Goal: Find specific page/section: Find specific page/section

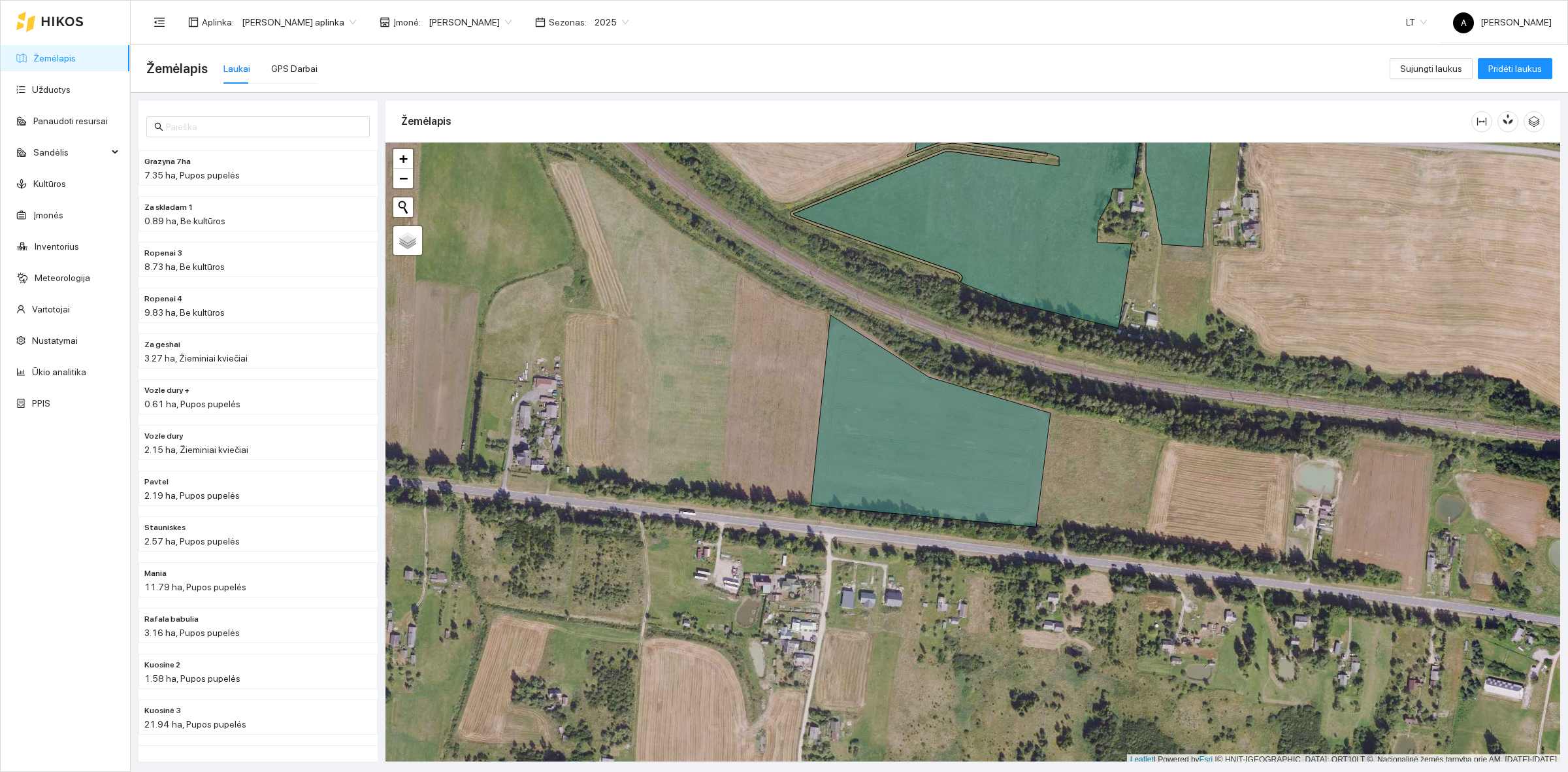
scroll to position [3, 0]
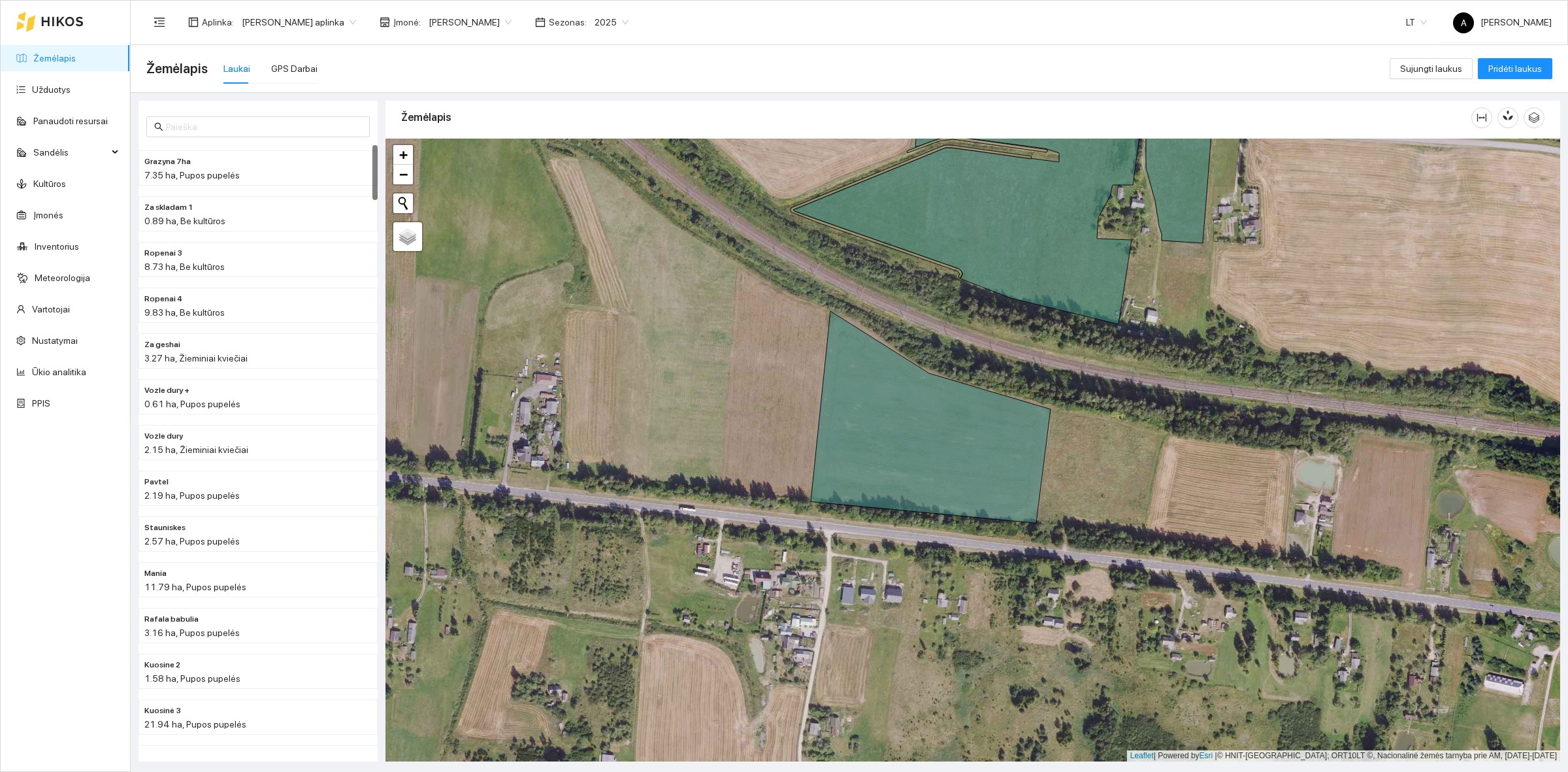
click at [1350, 282] on div at bounding box center [973, 449] width 1175 height 622
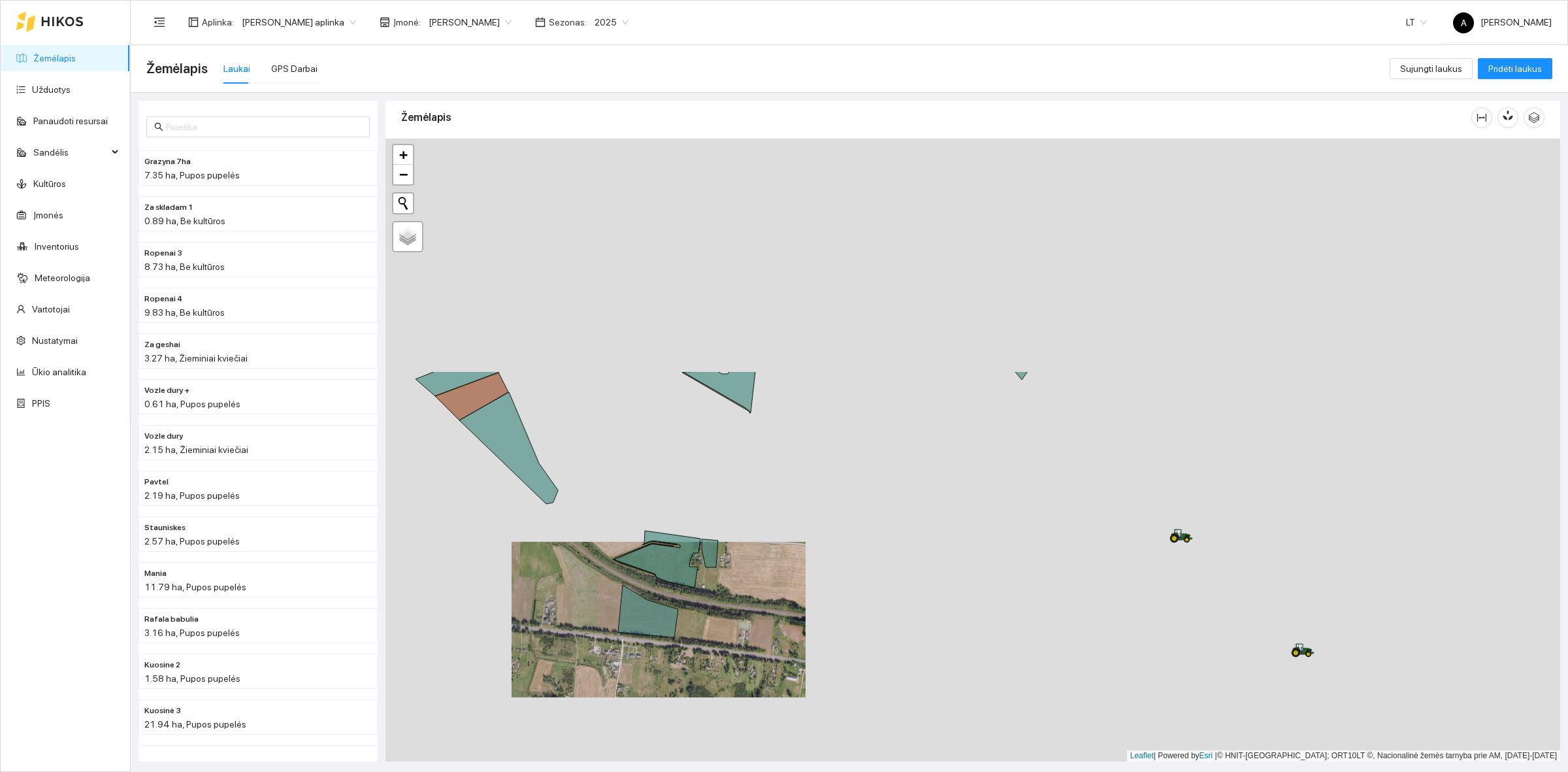
drag, startPoint x: 1376, startPoint y: 259, endPoint x: 780, endPoint y: 547, distance: 661.9
click at [780, 547] on div at bounding box center [973, 449] width 1175 height 622
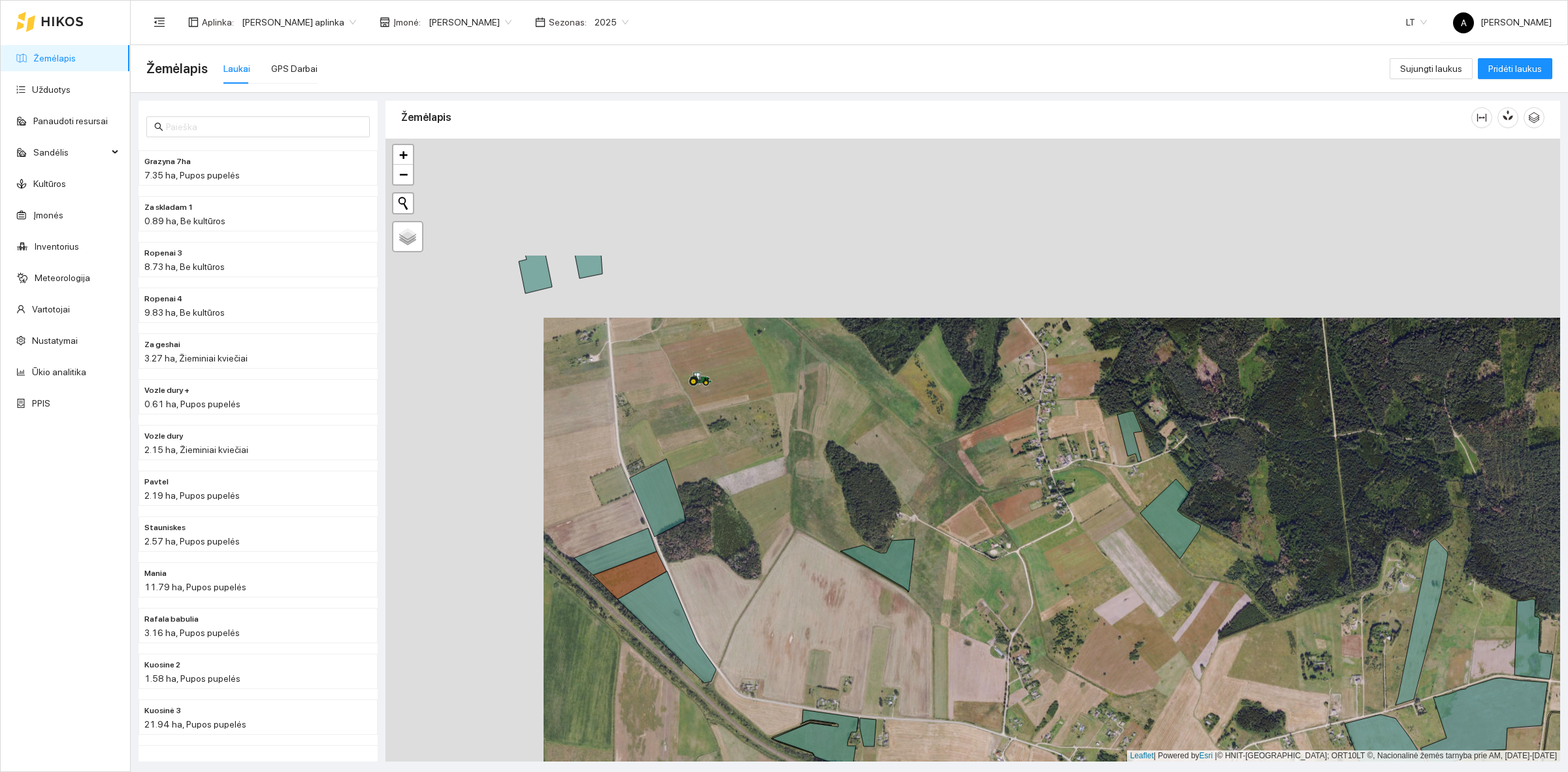
drag, startPoint x: 594, startPoint y: 240, endPoint x: 756, endPoint y: 422, distance: 243.7
click at [756, 422] on div at bounding box center [973, 449] width 1175 height 622
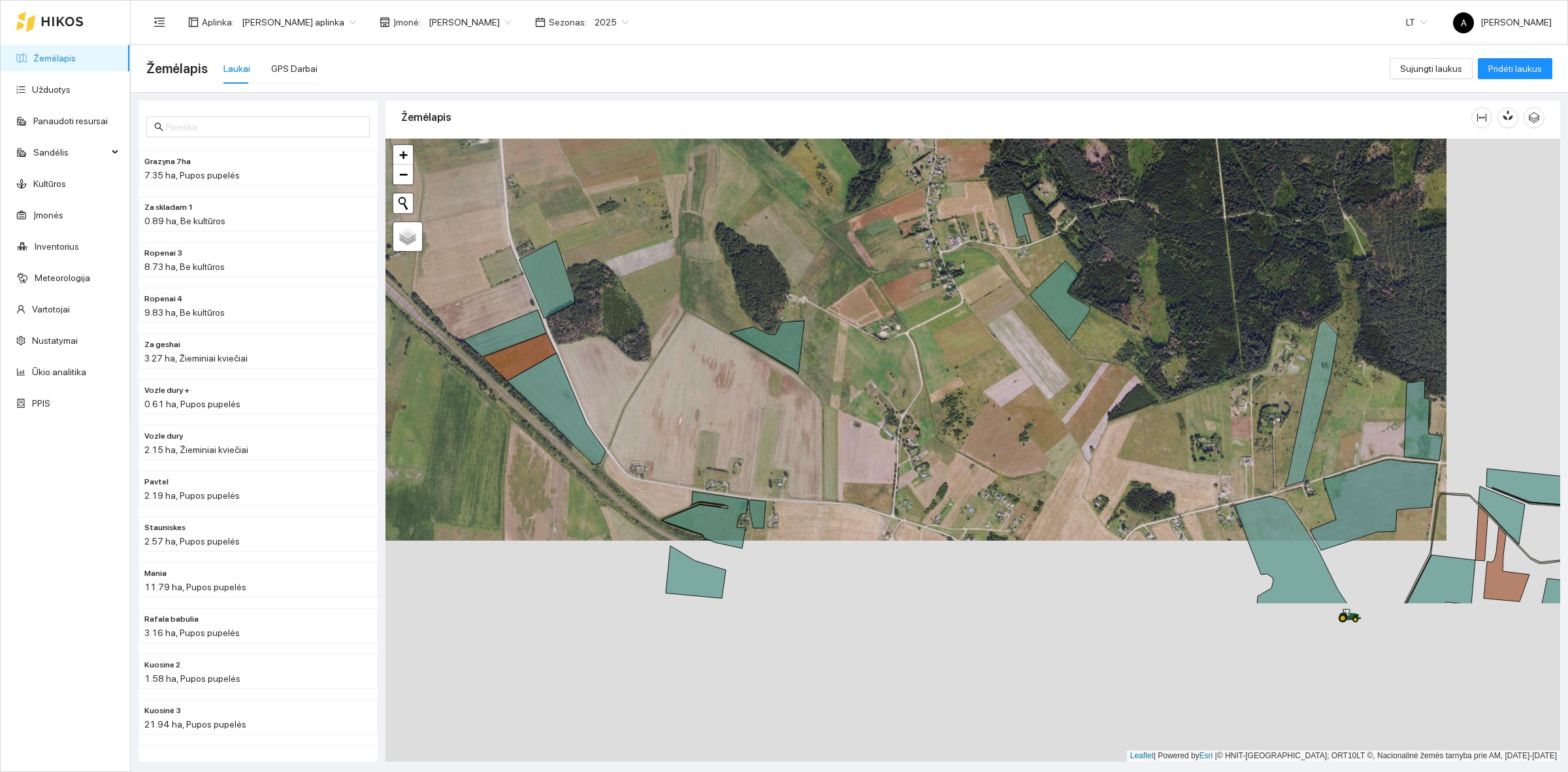
drag, startPoint x: 814, startPoint y: 480, endPoint x: 660, endPoint y: 234, distance: 290.2
click at [660, 234] on div at bounding box center [973, 449] width 1175 height 622
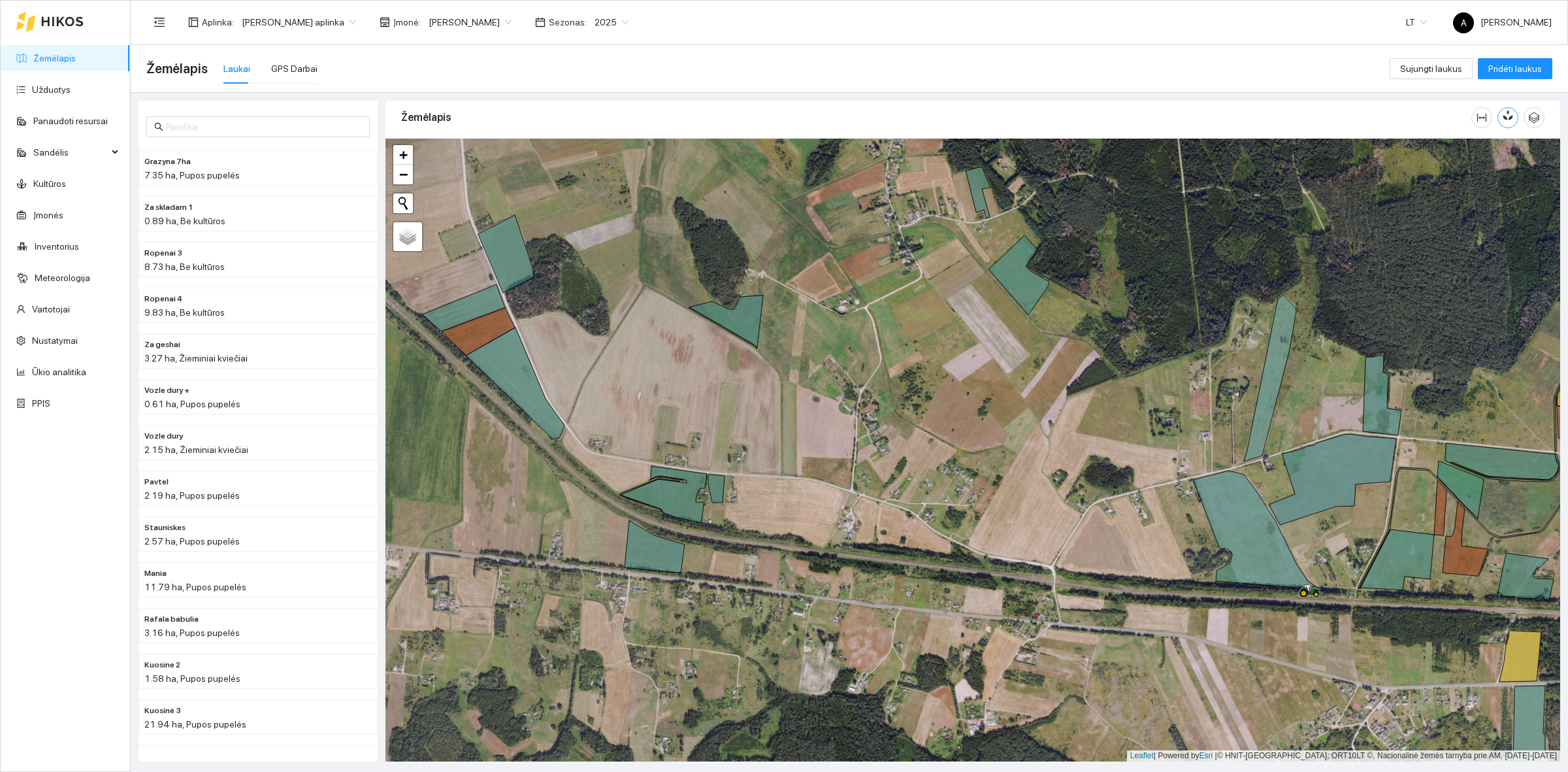
click at [1511, 123] on button "button" at bounding box center [1508, 118] width 21 height 21
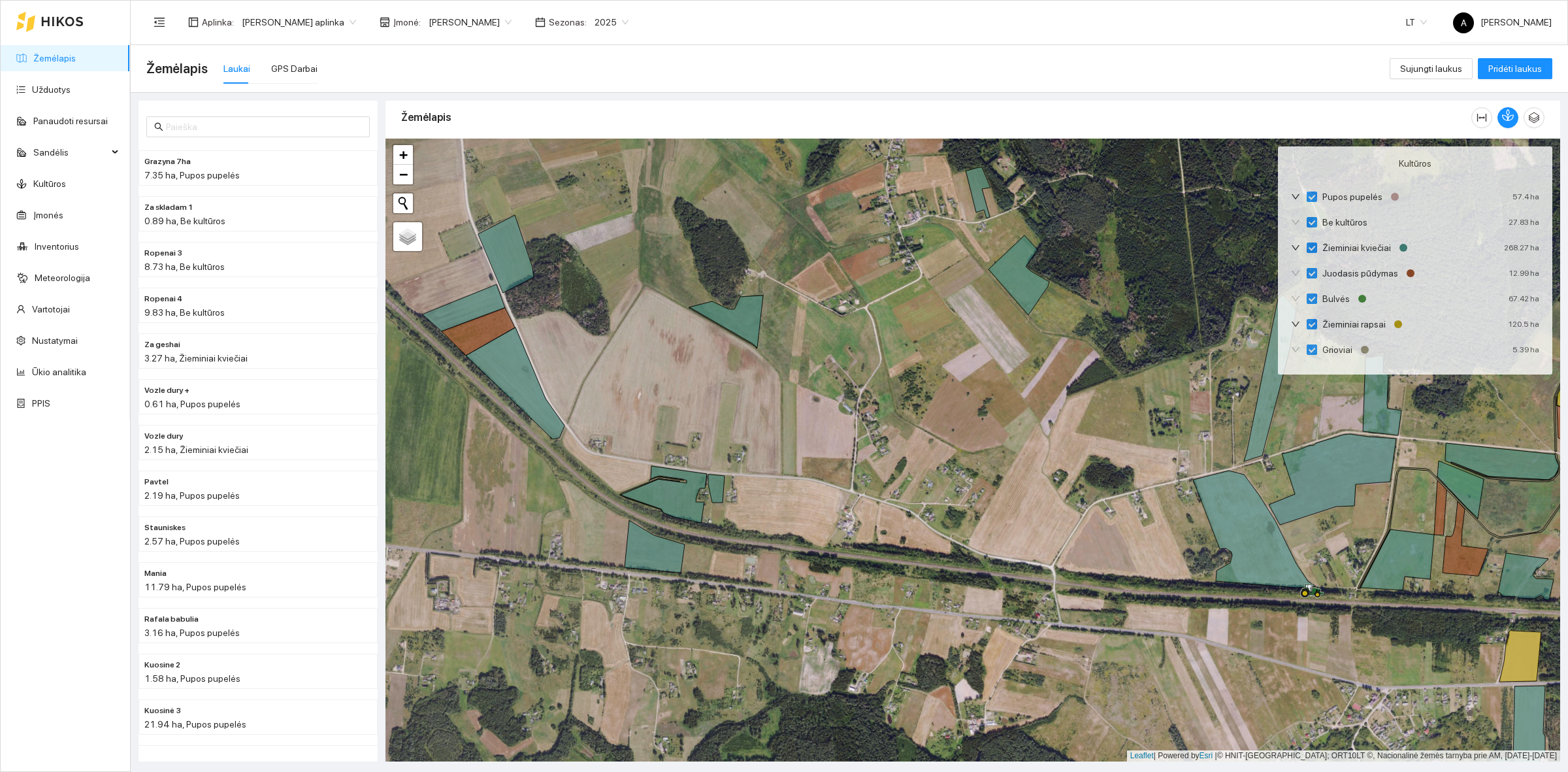
click at [721, 224] on div at bounding box center [973, 449] width 1175 height 622
click at [1502, 119] on icon "button" at bounding box center [1508, 115] width 11 height 11
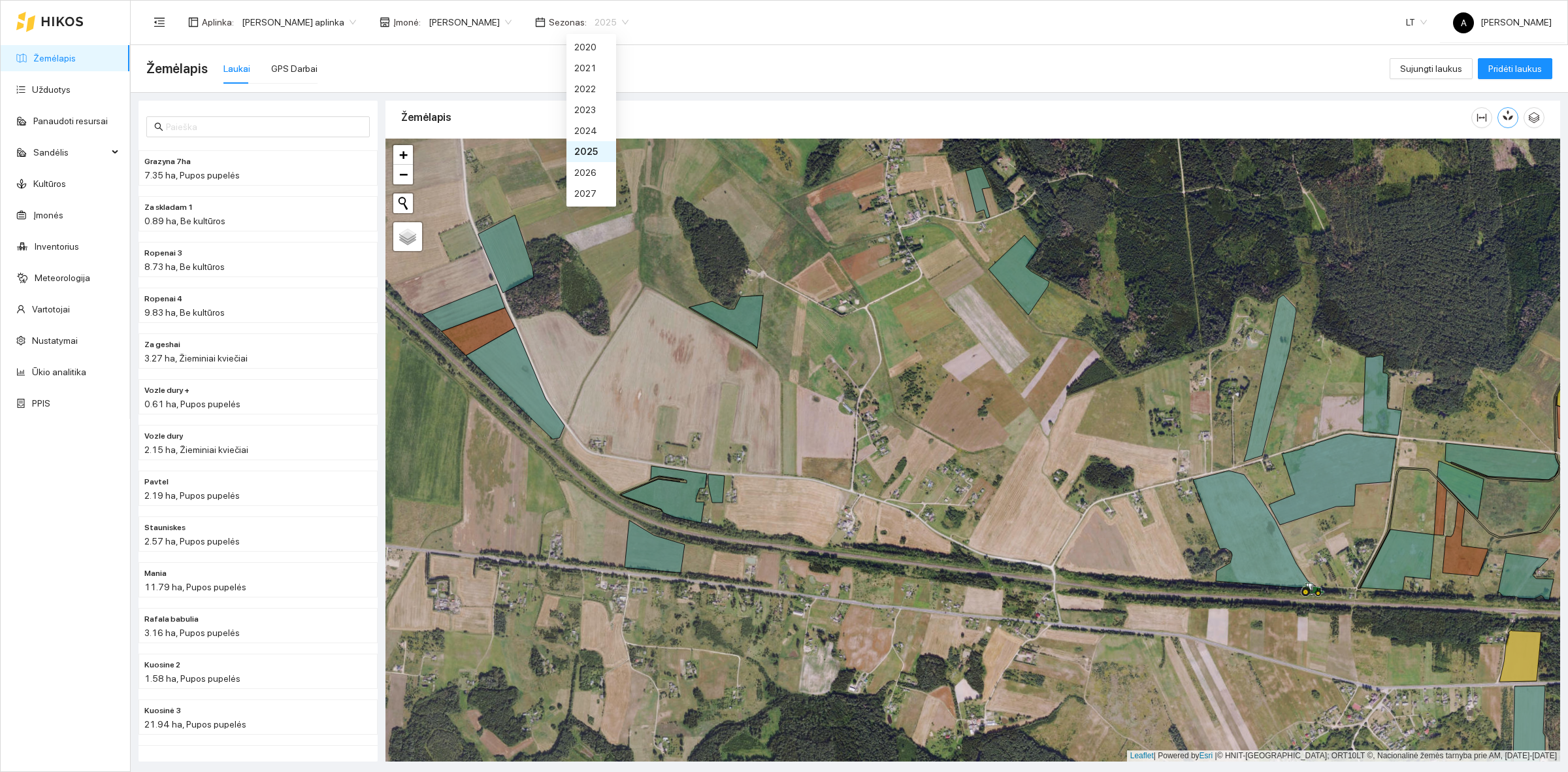
click at [594, 24] on span "2025" at bounding box center [611, 22] width 34 height 19
click at [599, 175] on div "2026" at bounding box center [591, 172] width 50 height 21
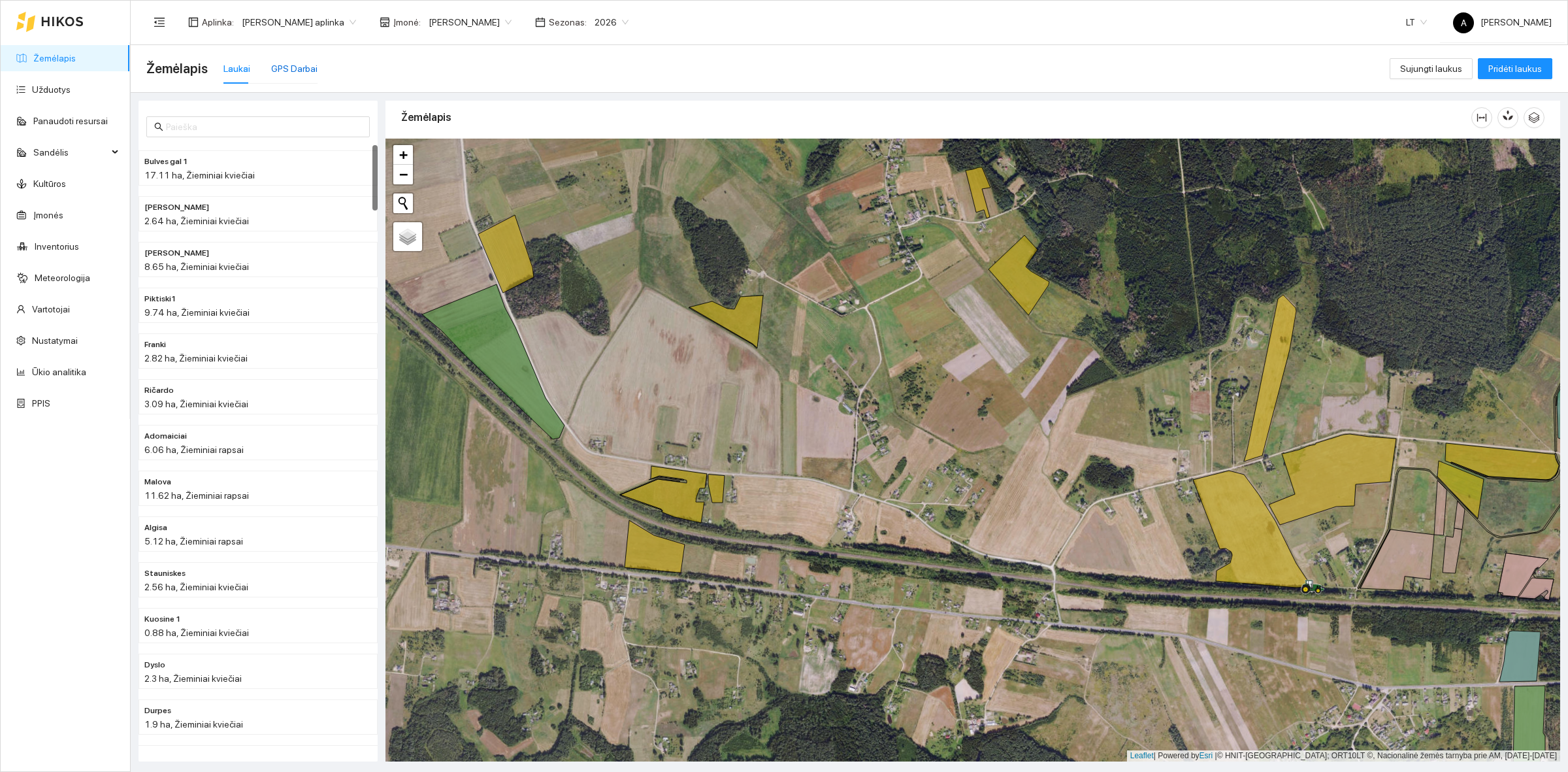
click at [285, 73] on div "GPS Darbai" at bounding box center [294, 68] width 46 height 14
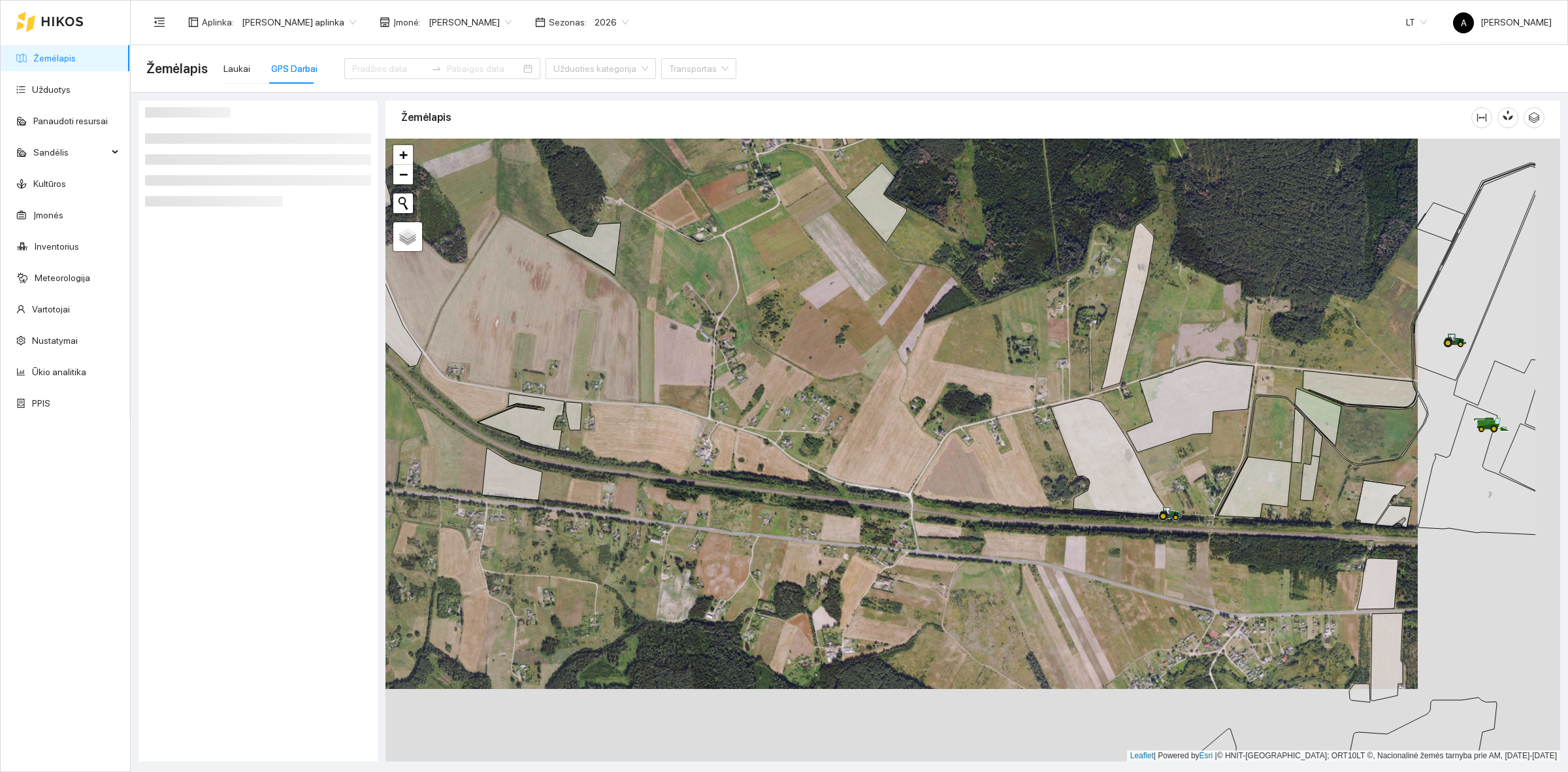
drag, startPoint x: 1129, startPoint y: 527, endPoint x: 987, endPoint y: 455, distance: 159.2
click at [987, 455] on div at bounding box center [973, 449] width 1175 height 622
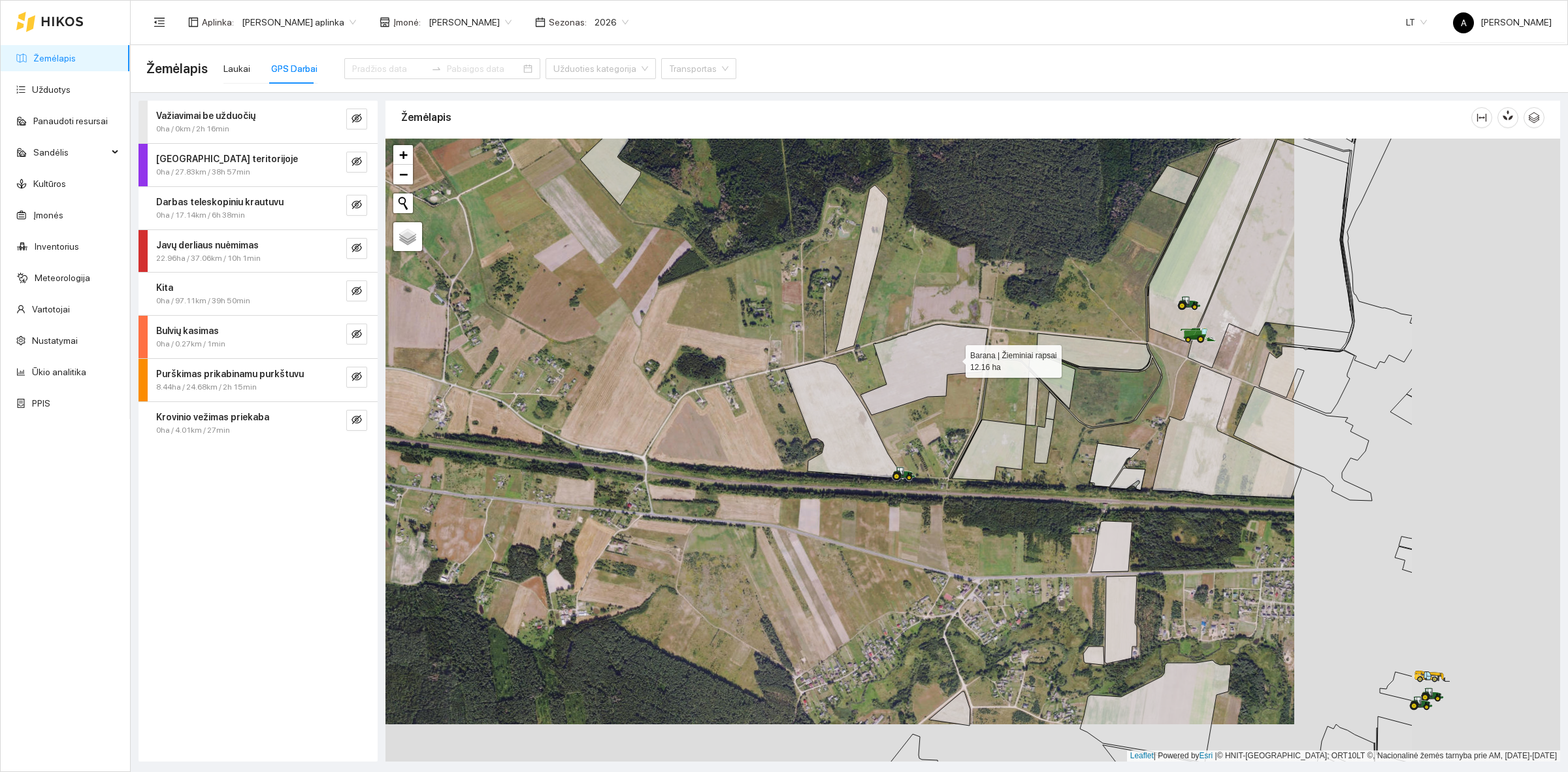
drag, startPoint x: 1222, startPoint y: 397, endPoint x: 956, endPoint y: 359, distance: 268.7
click at [956, 359] on icon at bounding box center [924, 370] width 128 height 91
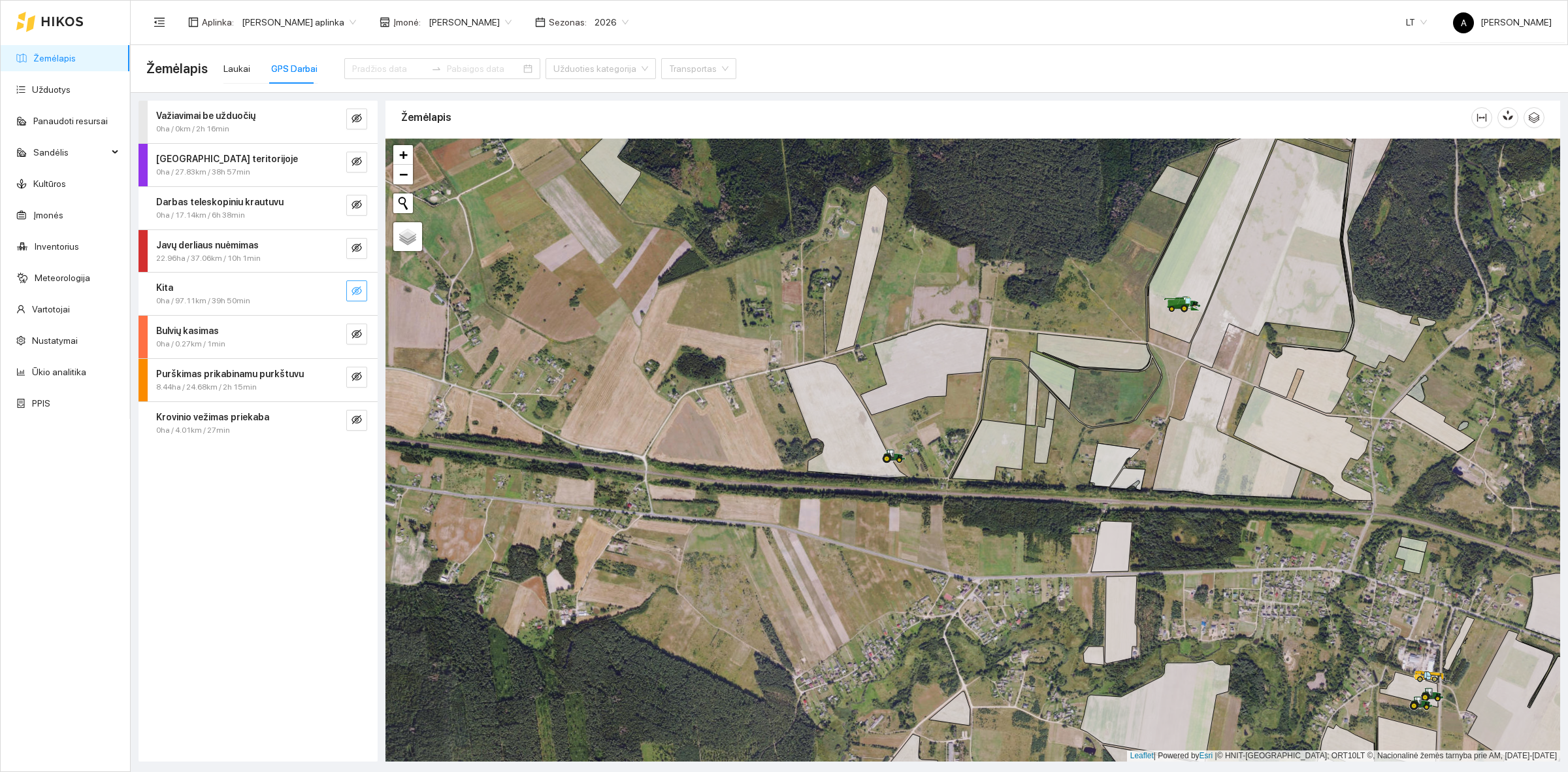
click at [360, 294] on icon "eye-invisible" at bounding box center [357, 291] width 10 height 10
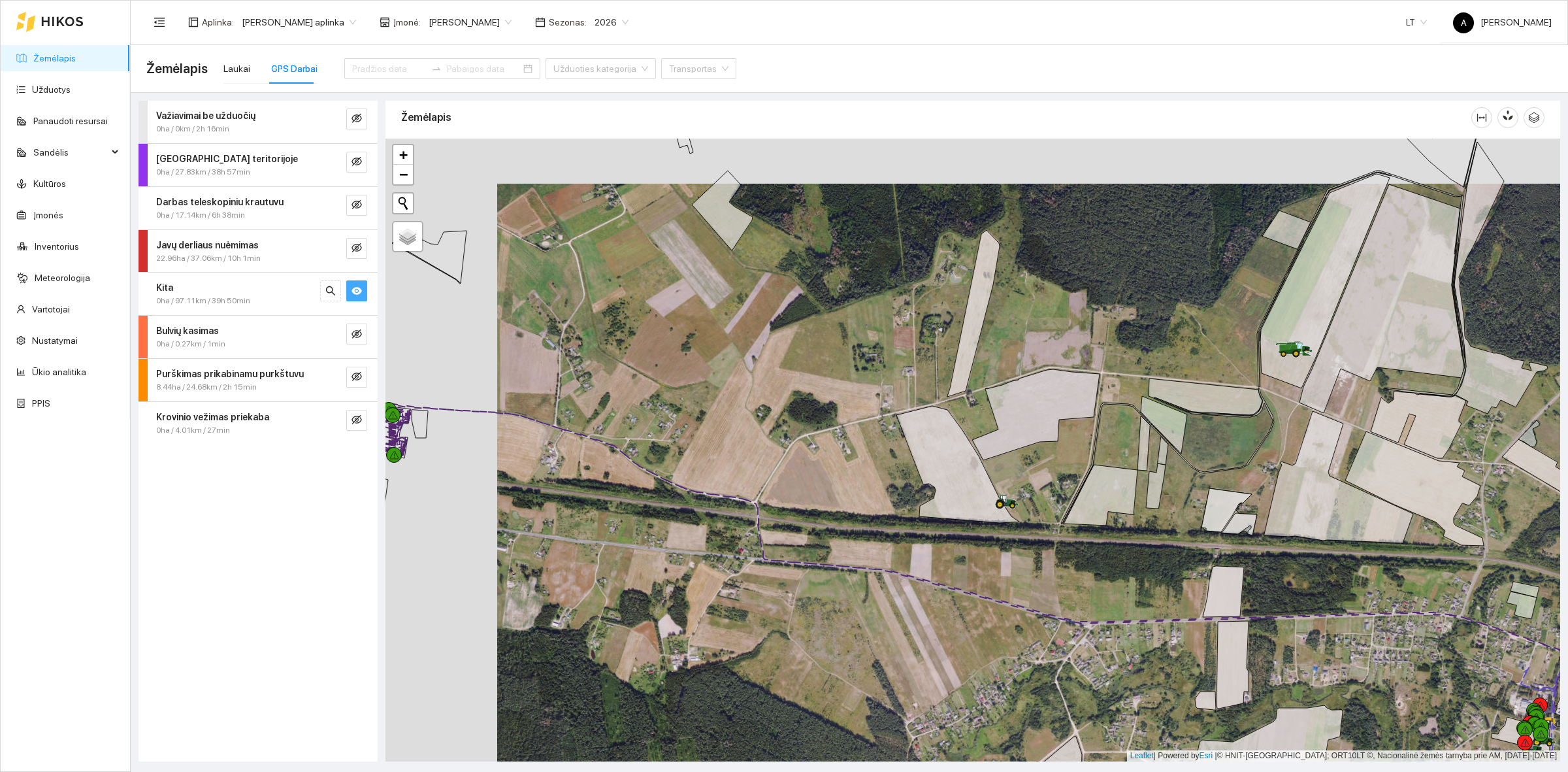
drag, startPoint x: 745, startPoint y: 527, endPoint x: 857, endPoint y: 574, distance: 121.5
click at [857, 574] on div at bounding box center [973, 449] width 1175 height 622
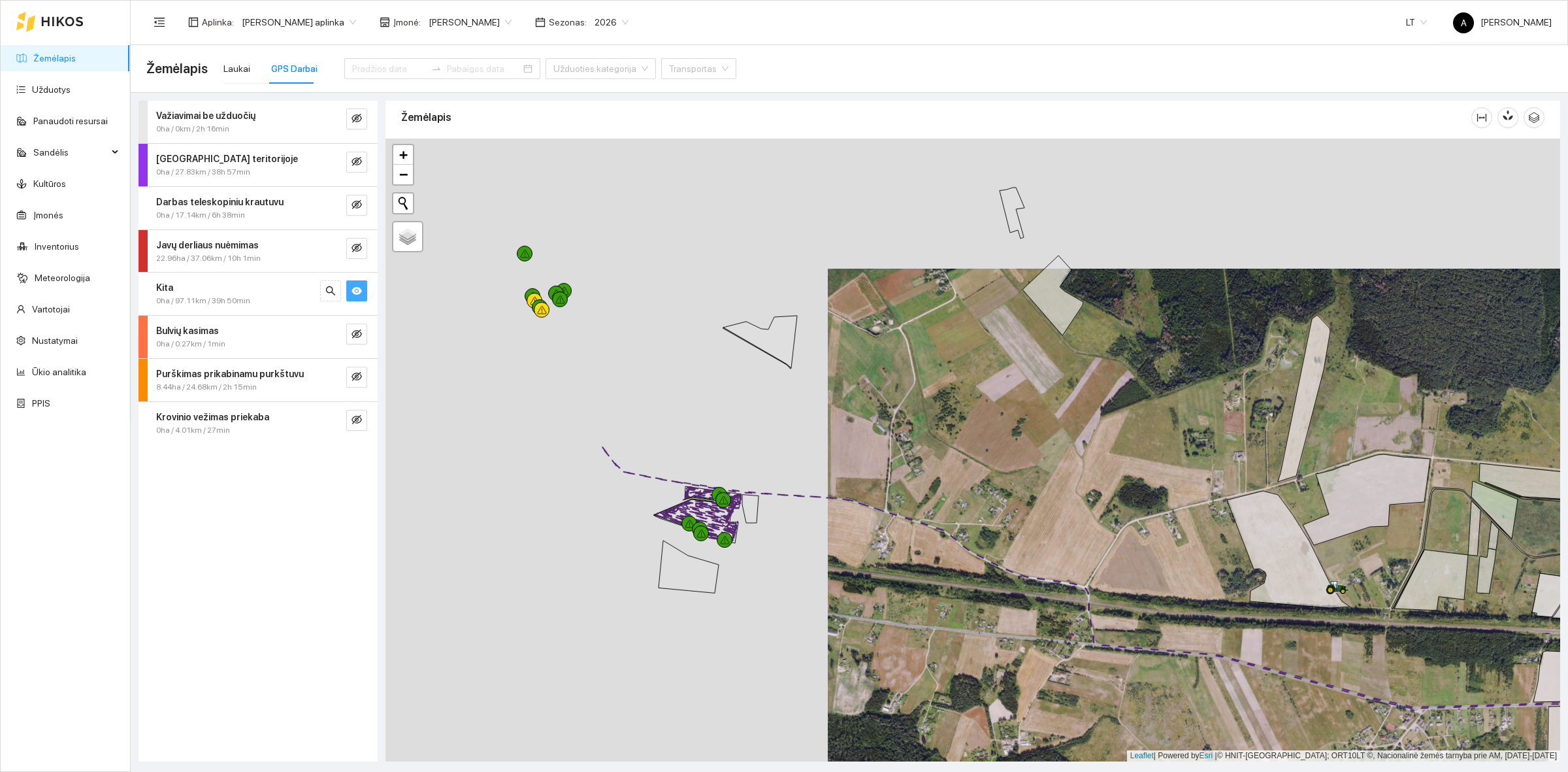
drag, startPoint x: 752, startPoint y: 488, endPoint x: 1079, endPoint y: 573, distance: 337.9
click at [1079, 573] on div at bounding box center [973, 449] width 1175 height 622
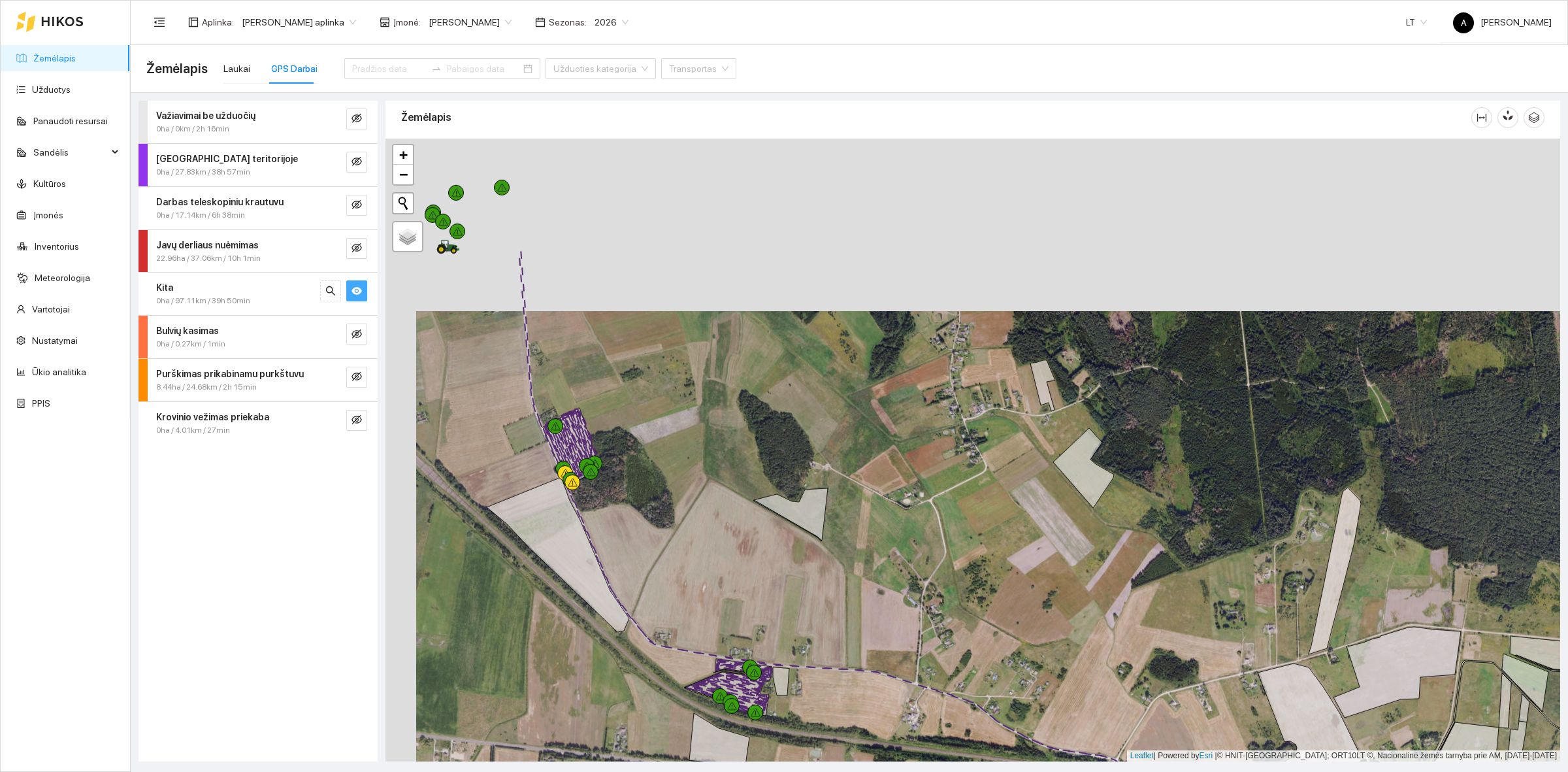
drag, startPoint x: 1122, startPoint y: 544, endPoint x: 1158, endPoint y: 713, distance: 172.8
click at [1158, 713] on div at bounding box center [973, 449] width 1175 height 622
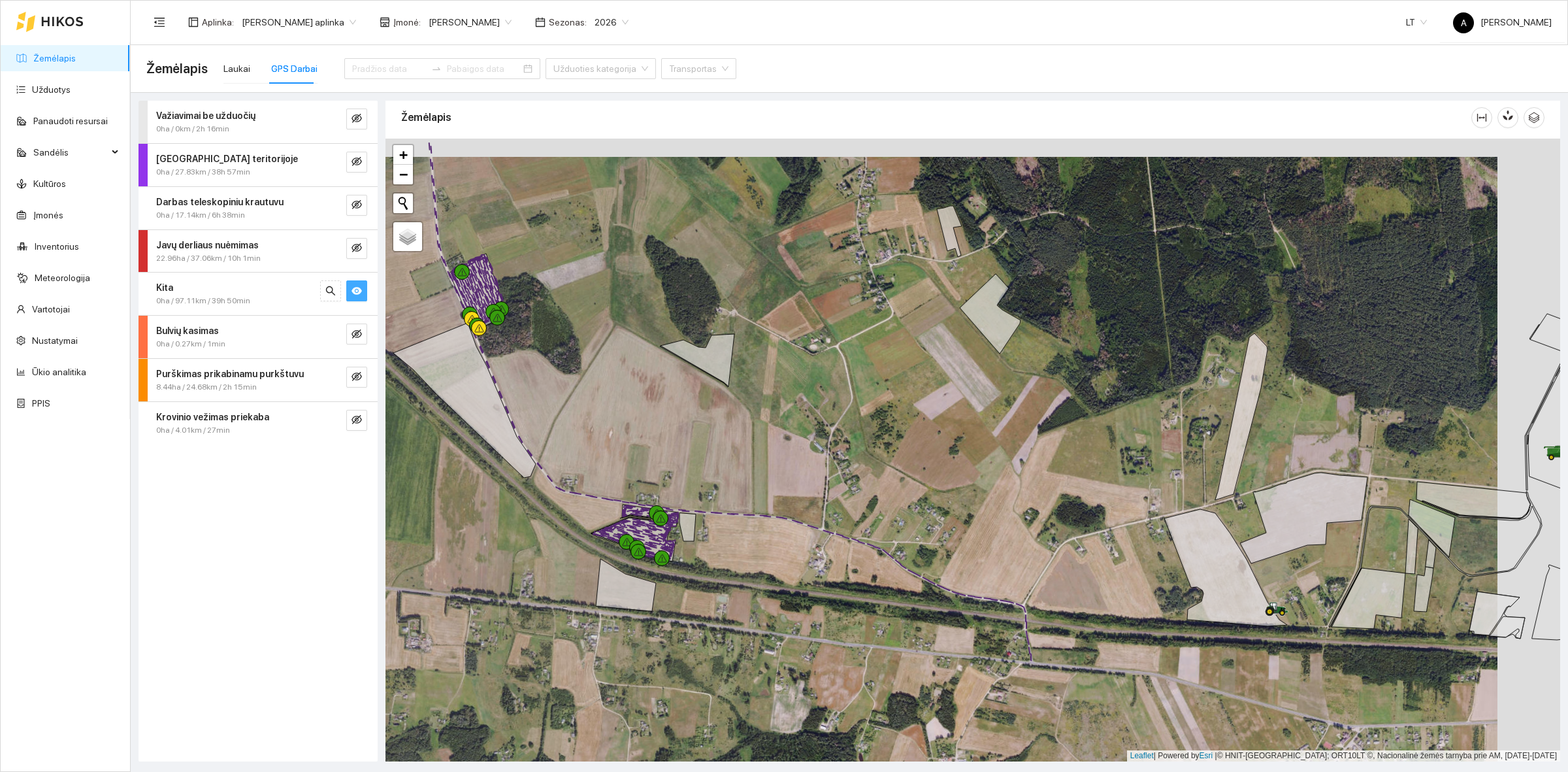
drag, startPoint x: 1015, startPoint y: 651, endPoint x: 912, endPoint y: 485, distance: 195.4
click at [912, 485] on div at bounding box center [973, 449] width 1175 height 622
